Goal: Check status

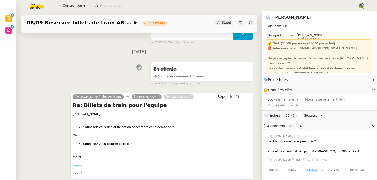
scroll to position [89, 0]
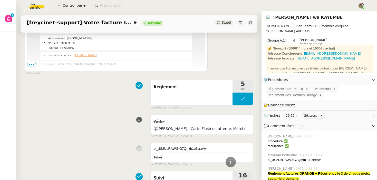
scroll to position [531, 0]
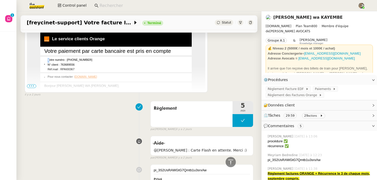
drag, startPoint x: 49, startPoint y: 53, endPoint x: 76, endPoint y: 64, distance: 29.3
click at [76, 64] on td "Votre numéro : 0140750560 N° client : 763689556 Réf.mail : RPAI00367" at bounding box center [119, 64] width 146 height 15
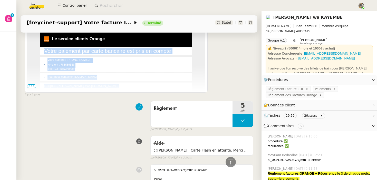
drag, startPoint x: 45, startPoint y: 43, endPoint x: 72, endPoint y: 82, distance: 47.2
click at [72, 82] on tbody "Votre paiement par carte bancaire est pris en compte Le service clients Orange" at bounding box center [116, 129] width 154 height 196
